Goal: Communication & Community: Ask a question

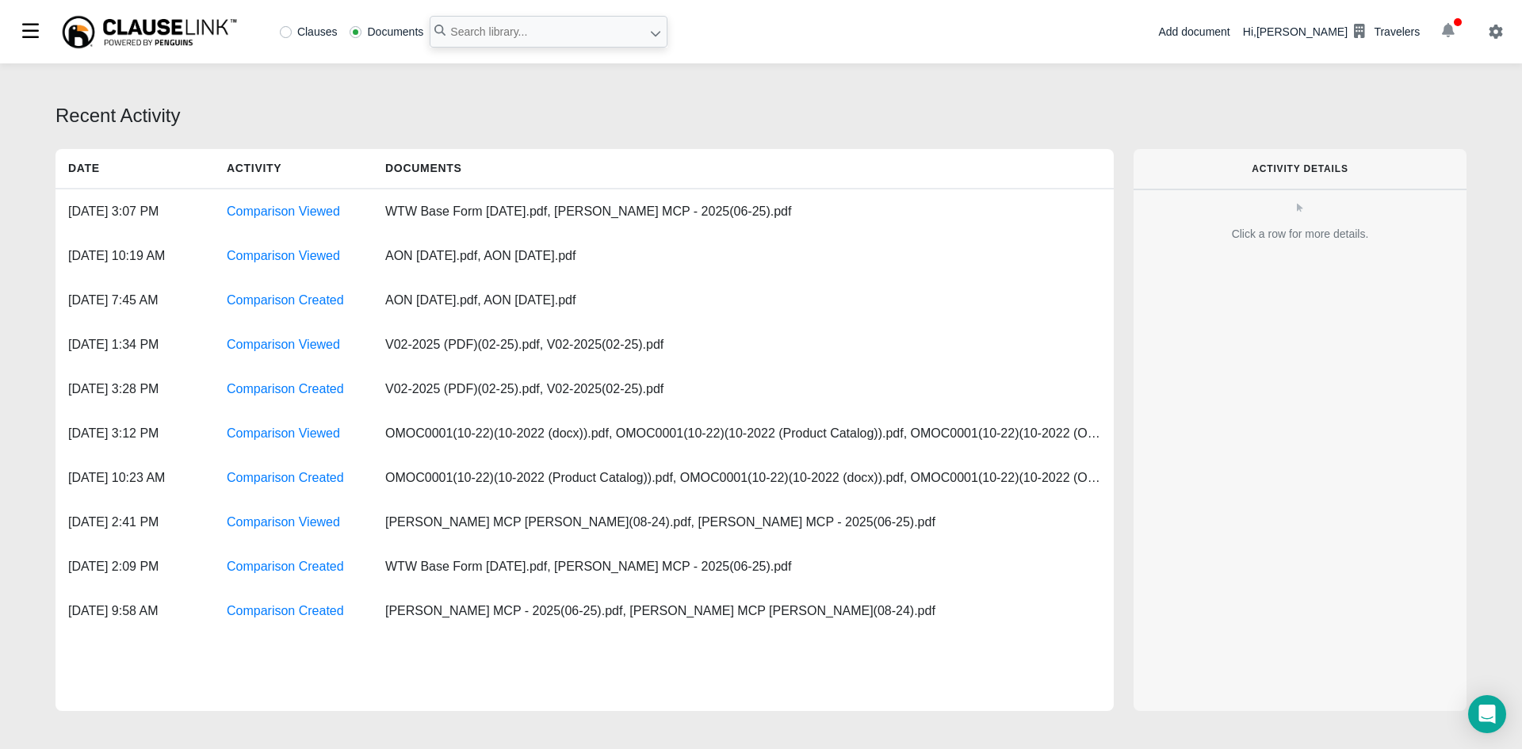
click at [1444, 25] on icon "button" at bounding box center [1448, 30] width 13 height 14
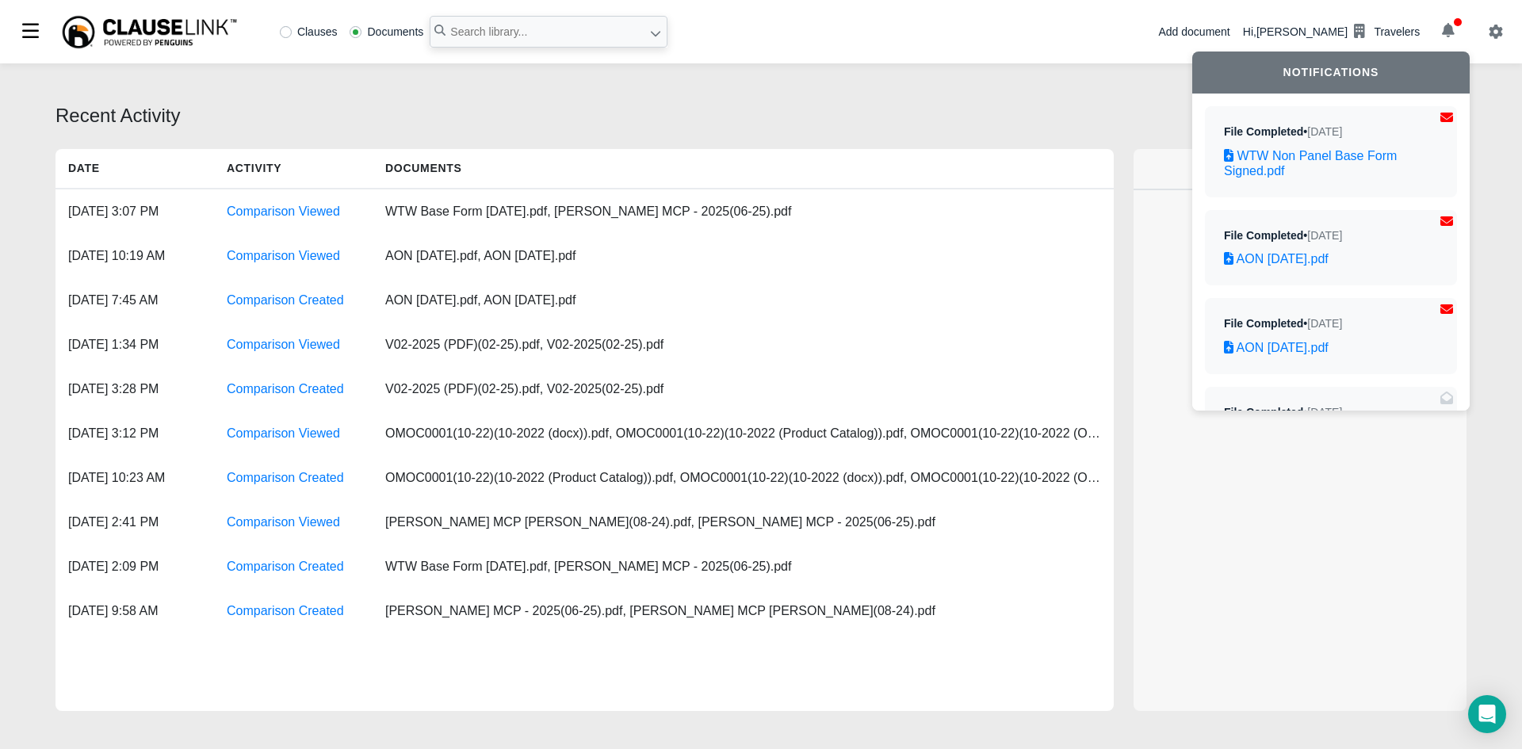
click at [942, 79] on div "Recent Activity Date Activity Documents [DATE] 3:07 PM Comparison Viewed WTW Ba…" at bounding box center [761, 408] width 1522 height 690
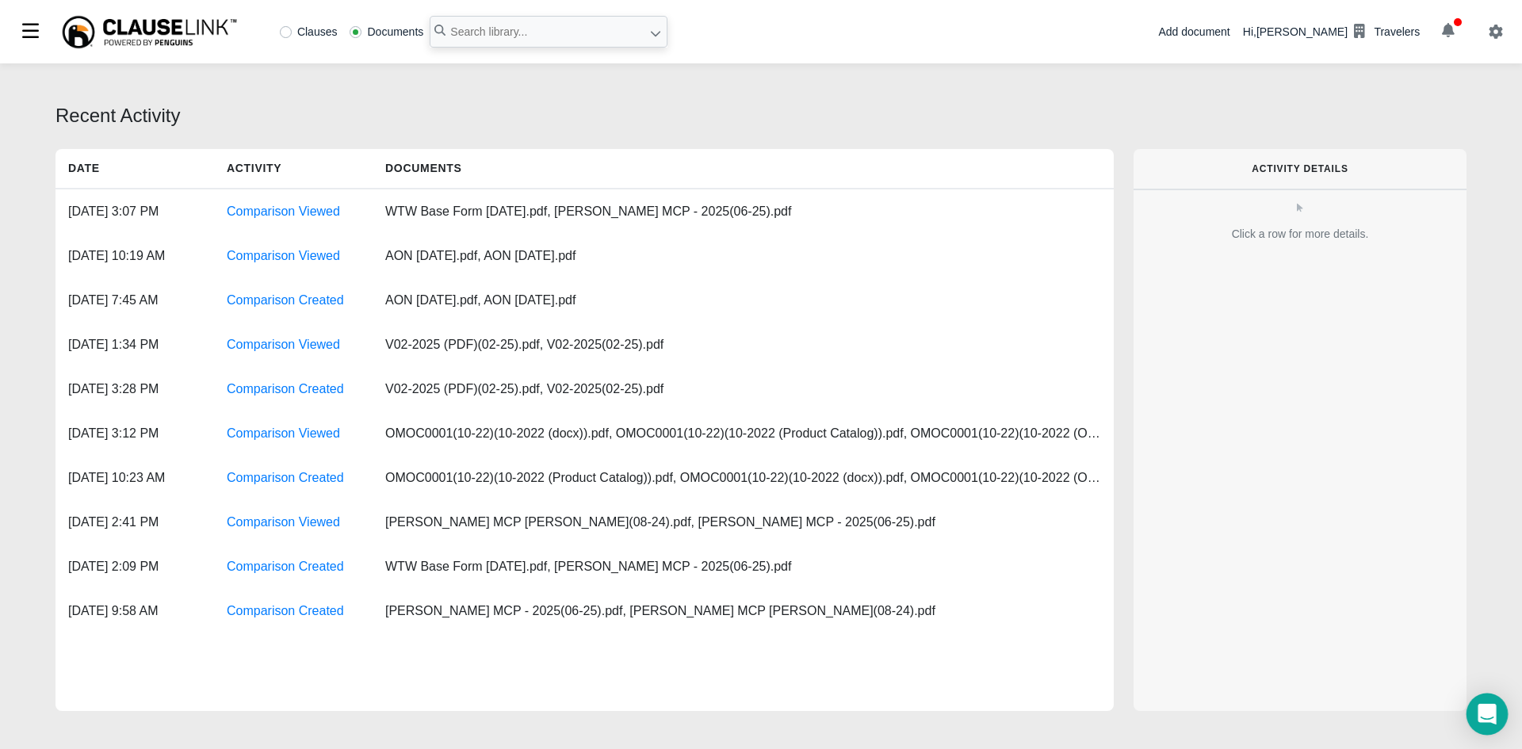
click at [1480, 707] on icon "Open Intercom Messenger" at bounding box center [1486, 714] width 18 height 21
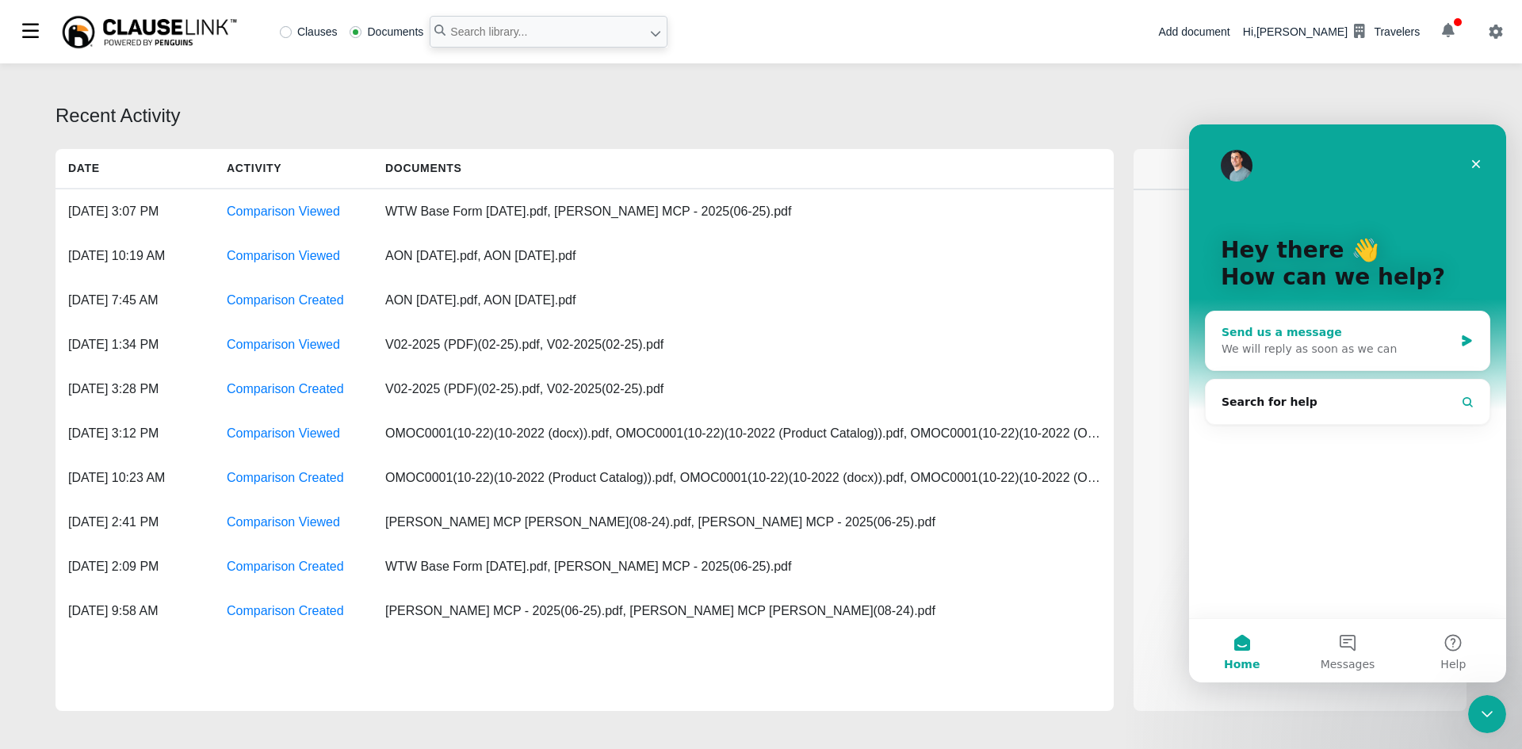
click at [1324, 354] on div "We will reply as soon as we can" at bounding box center [1337, 349] width 232 height 17
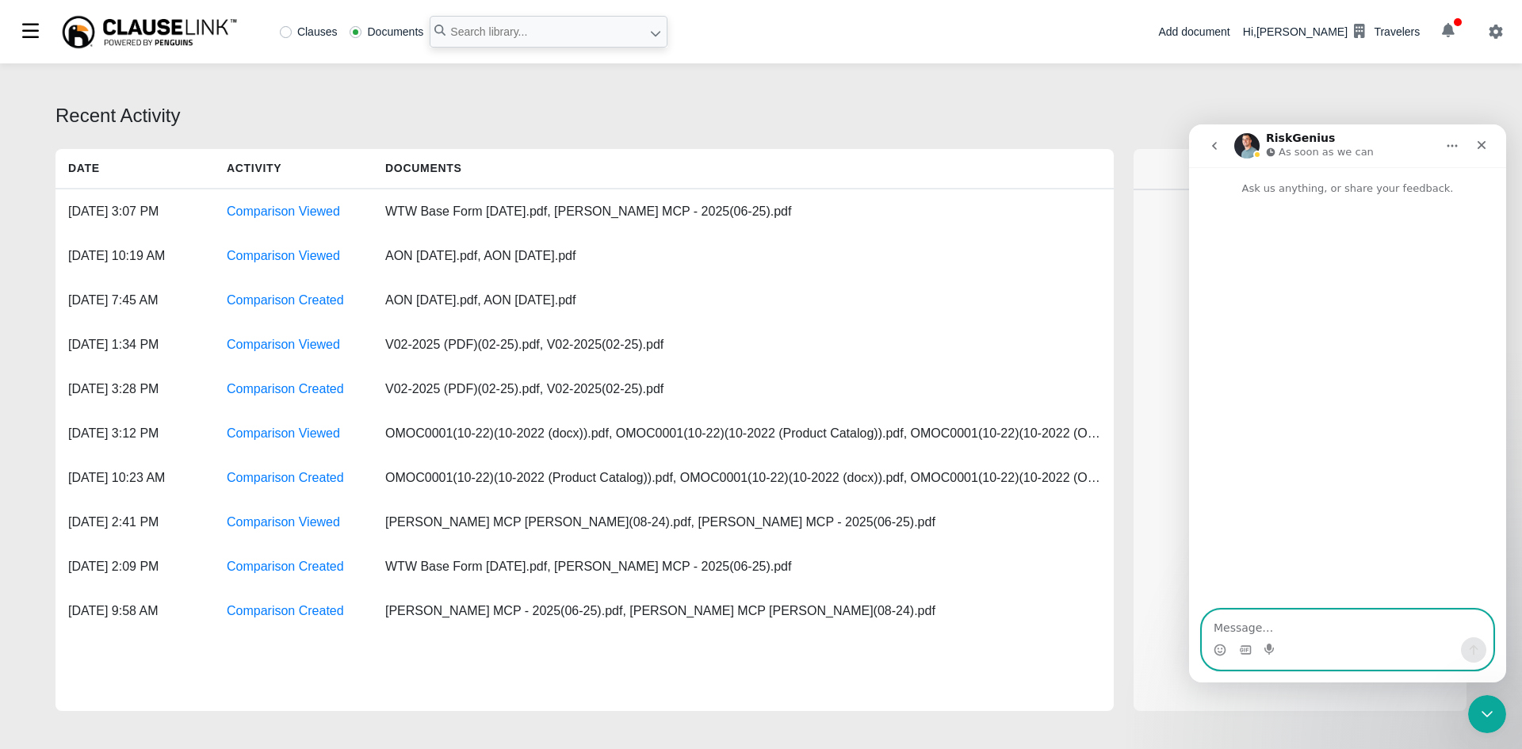
click at [1271, 629] on textarea "Message…" at bounding box center [1347, 623] width 290 height 27
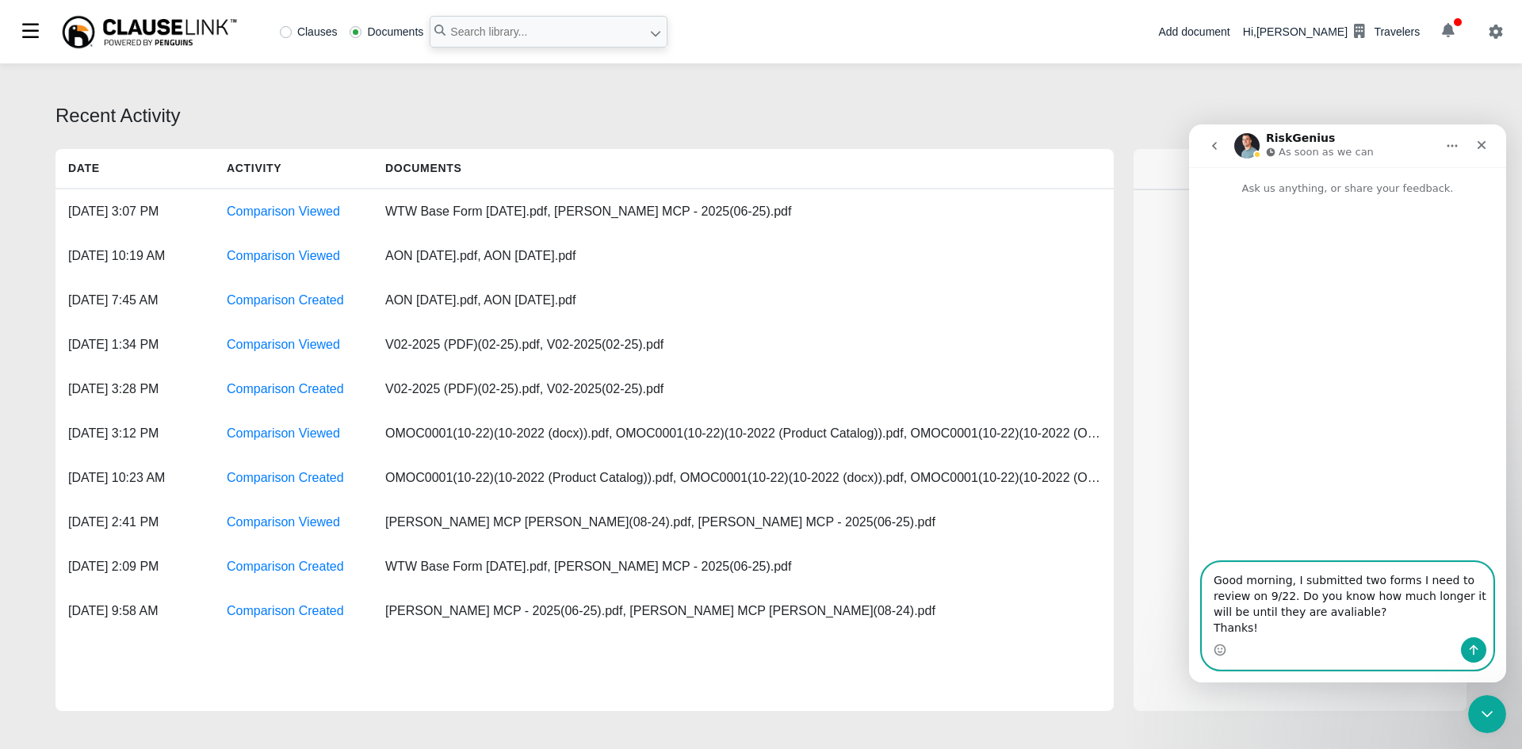
click at [1272, 611] on textarea "Good morning, I submitted two forms I need to review on 9/22. Do you know how m…" at bounding box center [1347, 600] width 290 height 75
click at [1462, 578] on textarea "Good morning, I submitted two forms I need to review on 9/22. Do you know how m…" at bounding box center [1347, 600] width 290 height 75
type textarea "Good morning, I submitted two forms I need to run a comparison for on 9/22 (AON…"
click at [1479, 649] on icon "Send a message…" at bounding box center [1473, 650] width 13 height 13
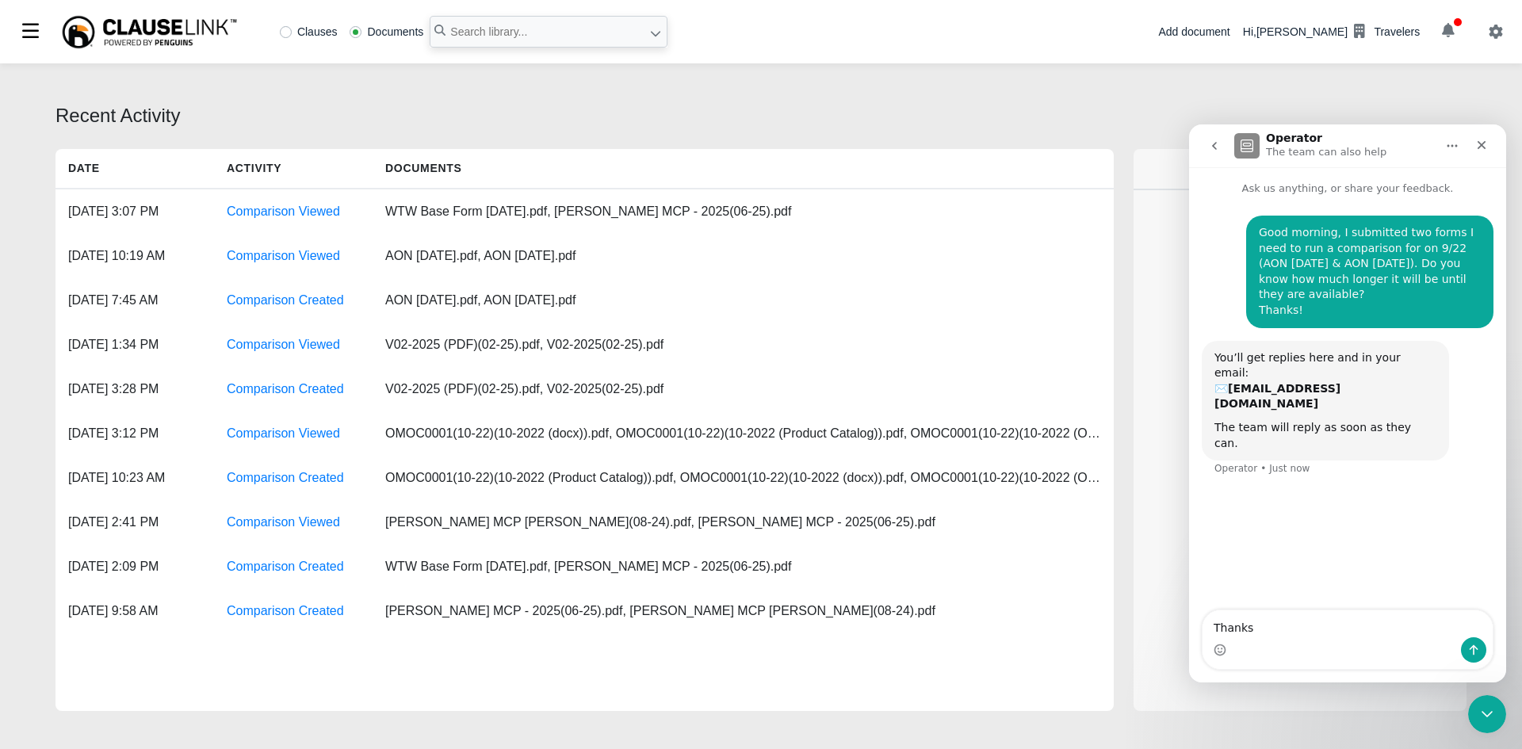
type textarea "Thanks!"
